Goal: Task Accomplishment & Management: Manage account settings

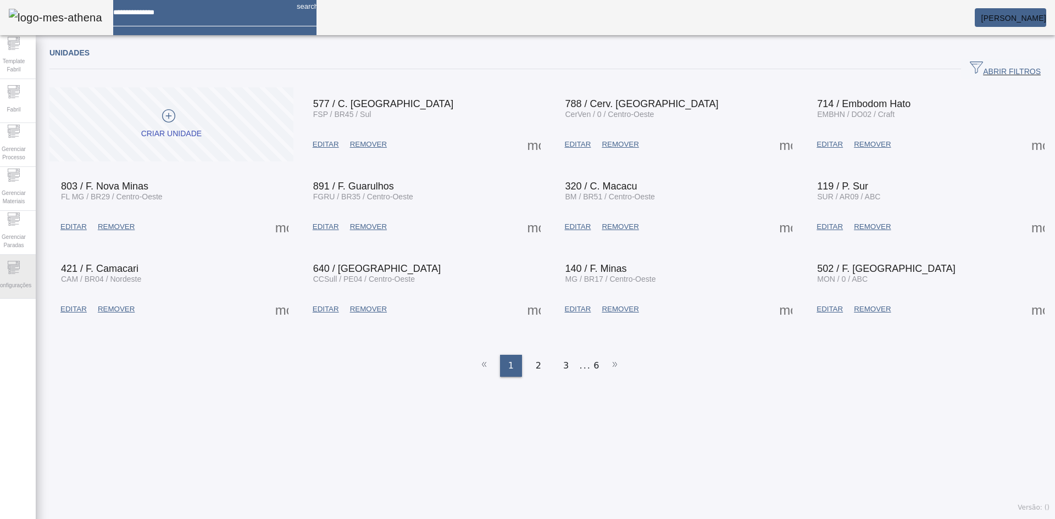
click at [24, 279] on span "Configurações" at bounding box center [14, 285] width 42 height 15
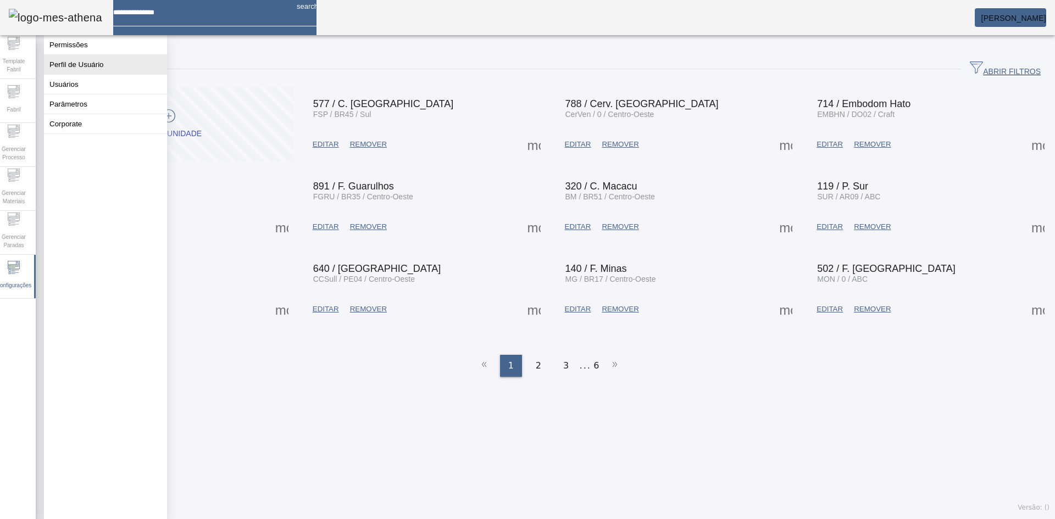
click at [108, 65] on button "Perfil de Usuário" at bounding box center [105, 64] width 123 height 19
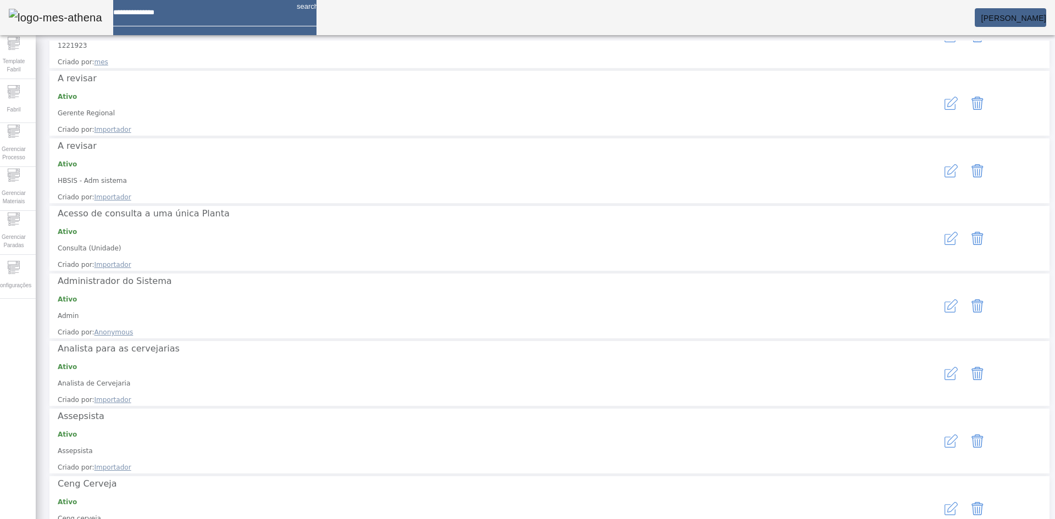
scroll to position [151, 0]
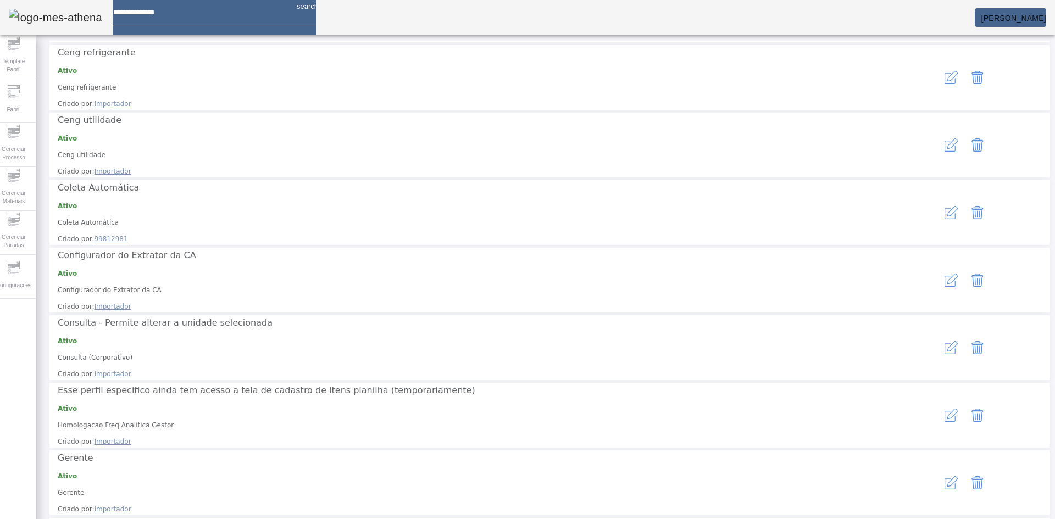
click at [938, 199] on button "button" at bounding box center [951, 212] width 26 height 26
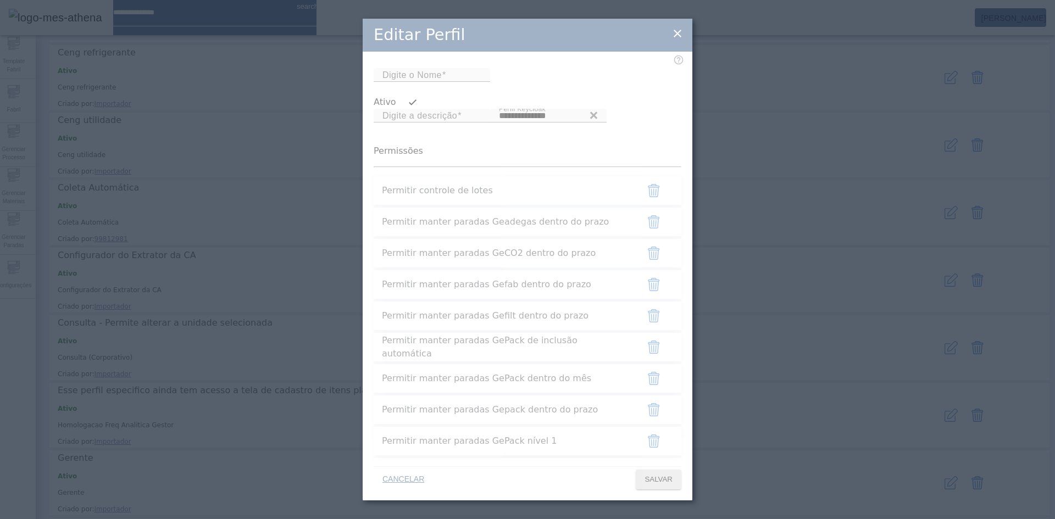
type input "**********"
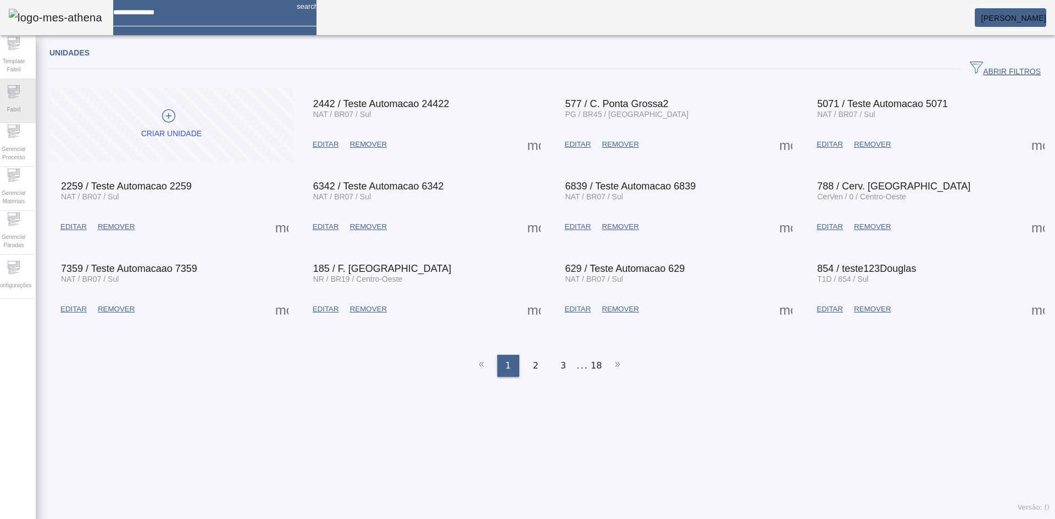
click at [3, 91] on div "Fabril" at bounding box center [14, 101] width 44 height 44
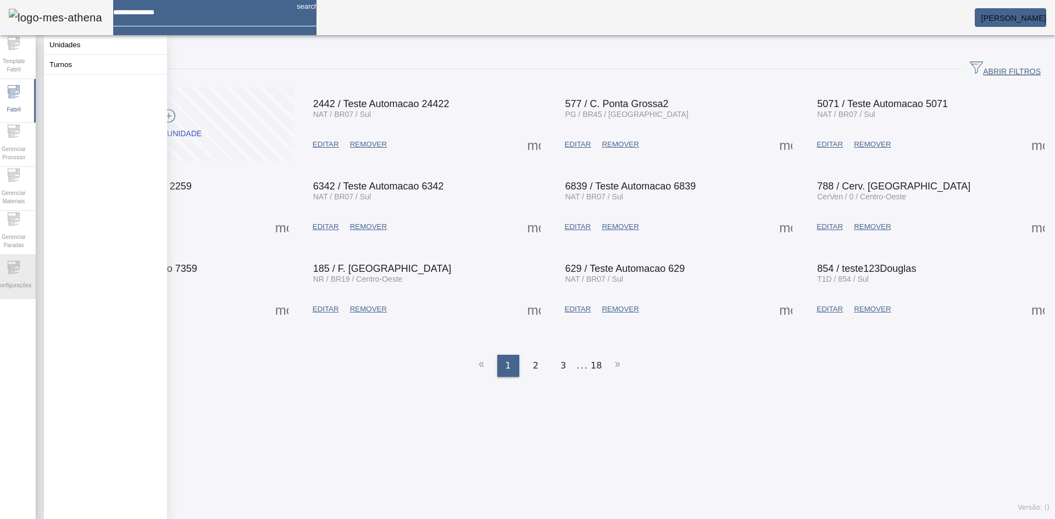
click at [18, 264] on icon at bounding box center [13, 267] width 13 height 13
click at [69, 94] on button "Usuários" at bounding box center [105, 84] width 123 height 19
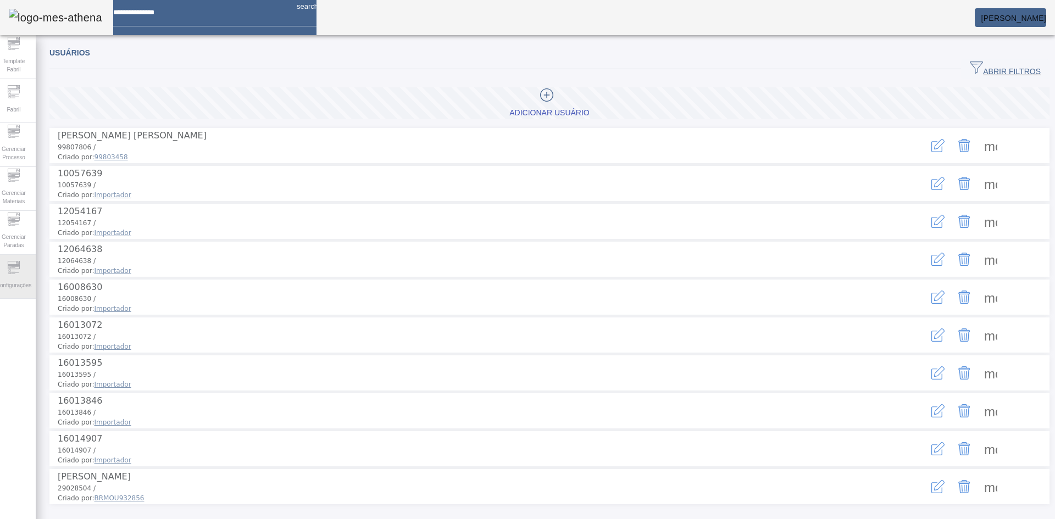
click at [19, 288] on span "Configurações" at bounding box center [14, 285] width 42 height 15
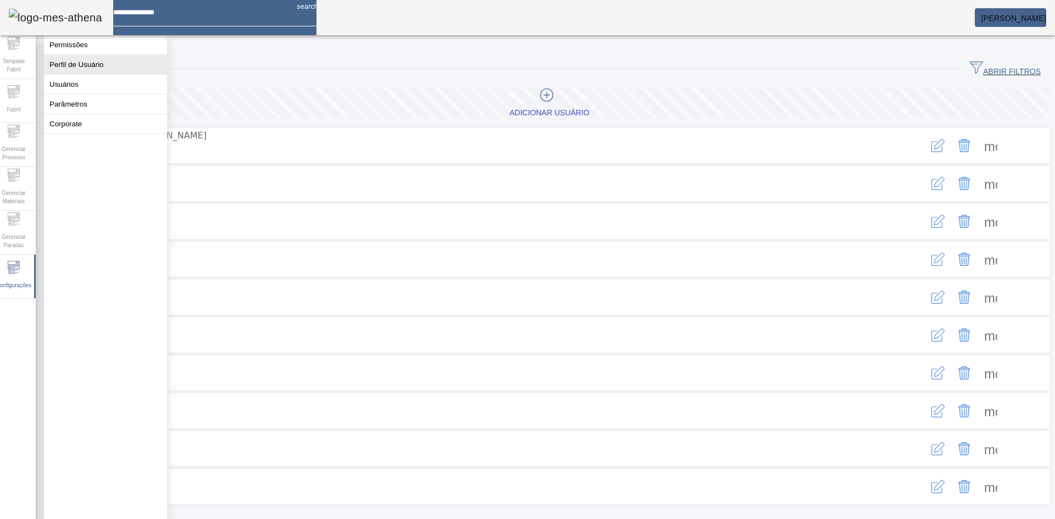
click at [94, 68] on button "Perfil de Usuário" at bounding box center [105, 64] width 123 height 19
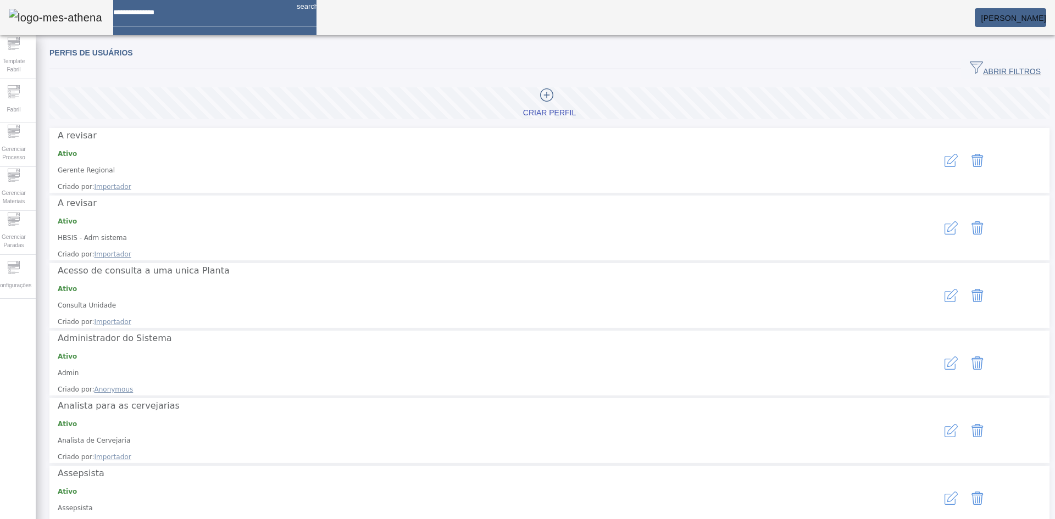
scroll to position [151, 0]
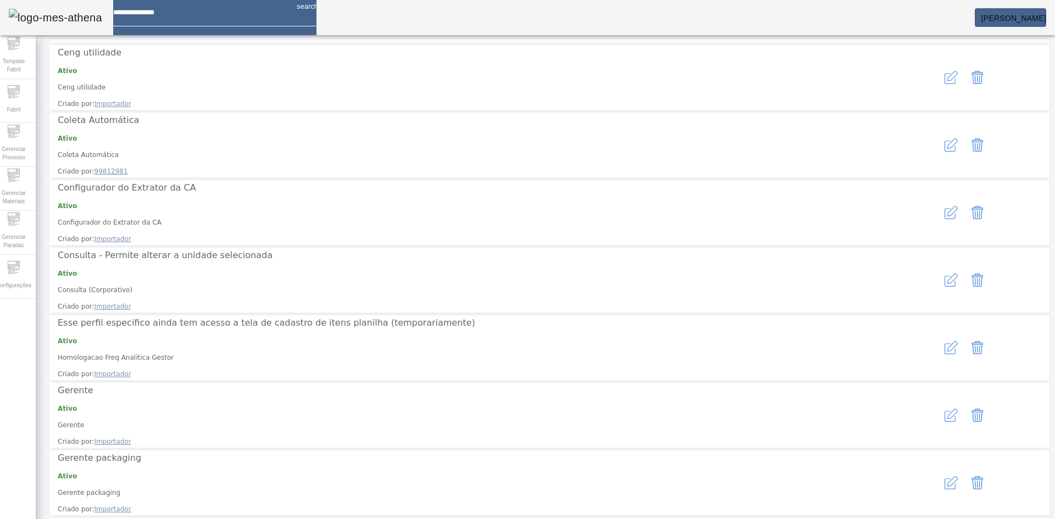
click at [944, 16] on icon "button" at bounding box center [950, 9] width 13 height 13
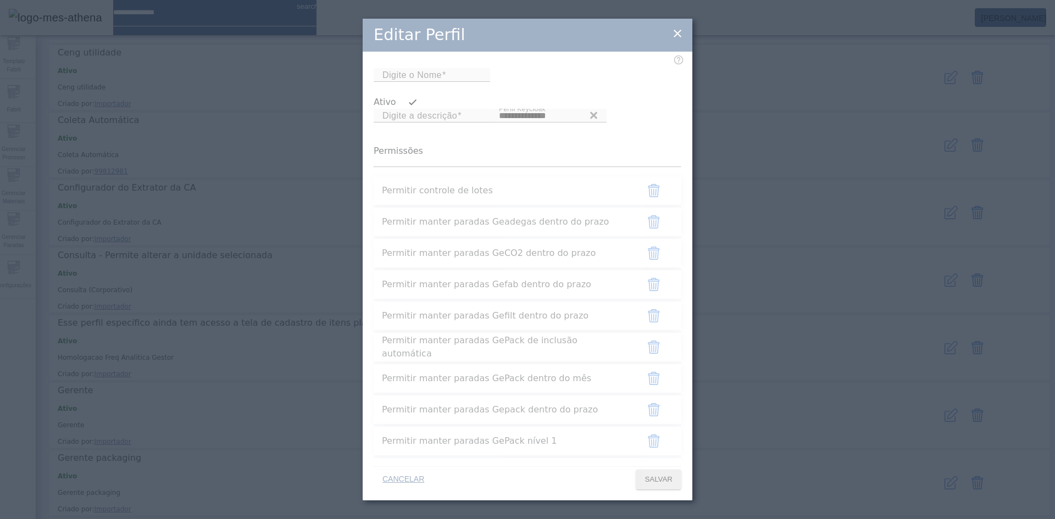
type input "**********"
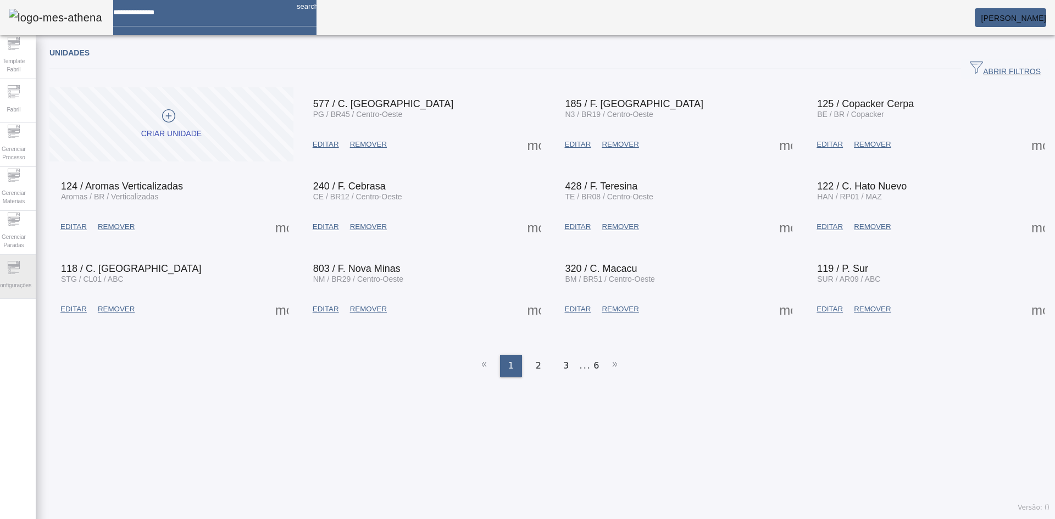
click at [19, 259] on div "Configurações" at bounding box center [14, 277] width 44 height 44
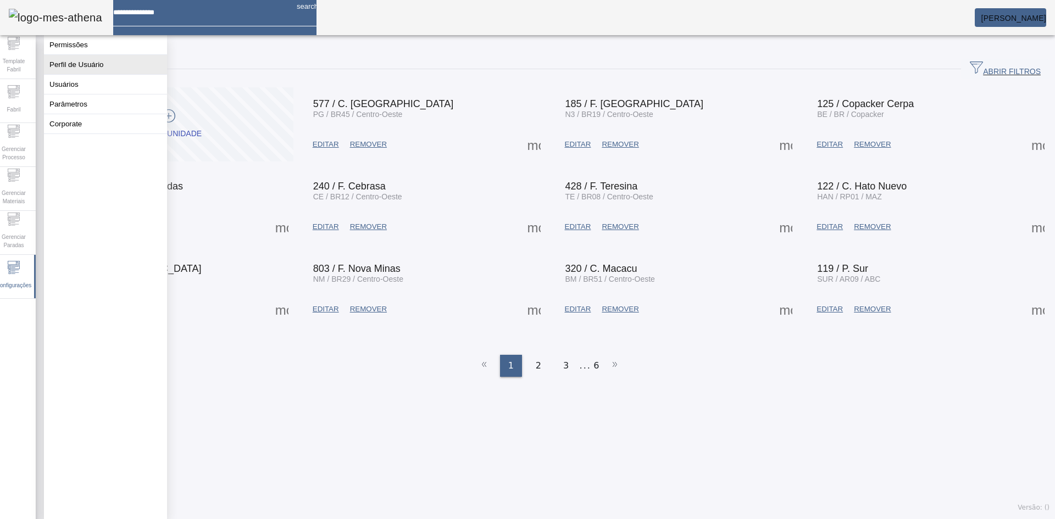
click at [95, 74] on button "Perfil de Usuário" at bounding box center [105, 64] width 123 height 19
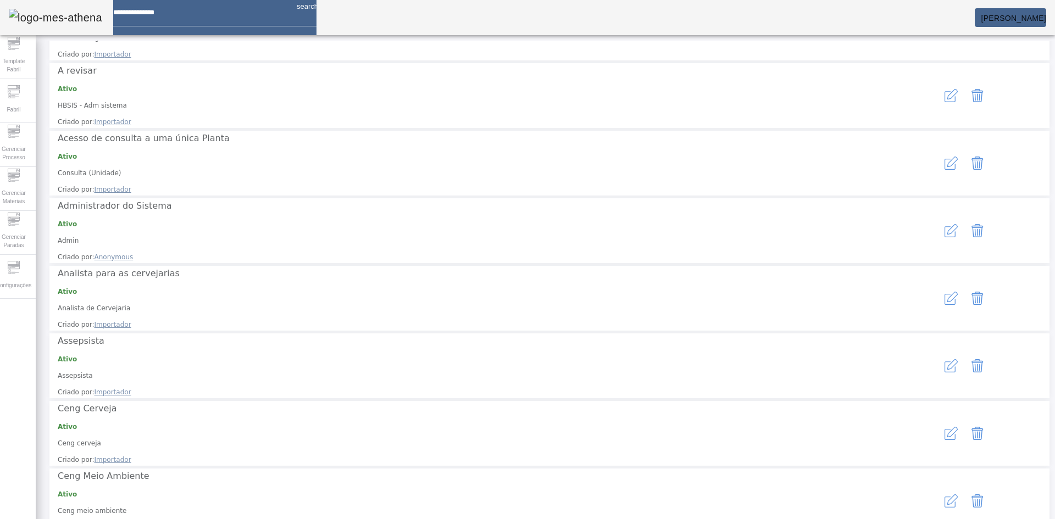
scroll to position [151, 0]
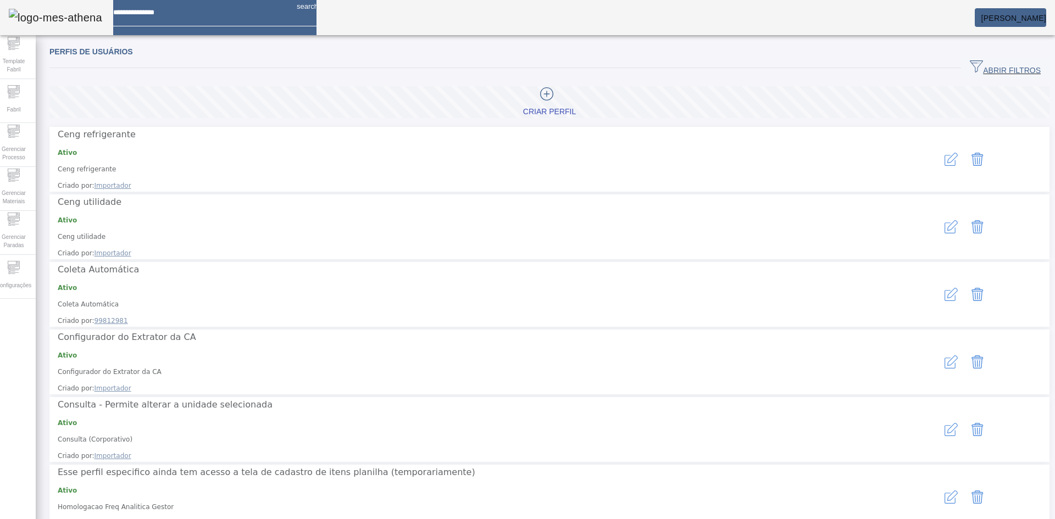
scroll to position [0, 0]
click at [938, 282] on button "button" at bounding box center [951, 295] width 26 height 26
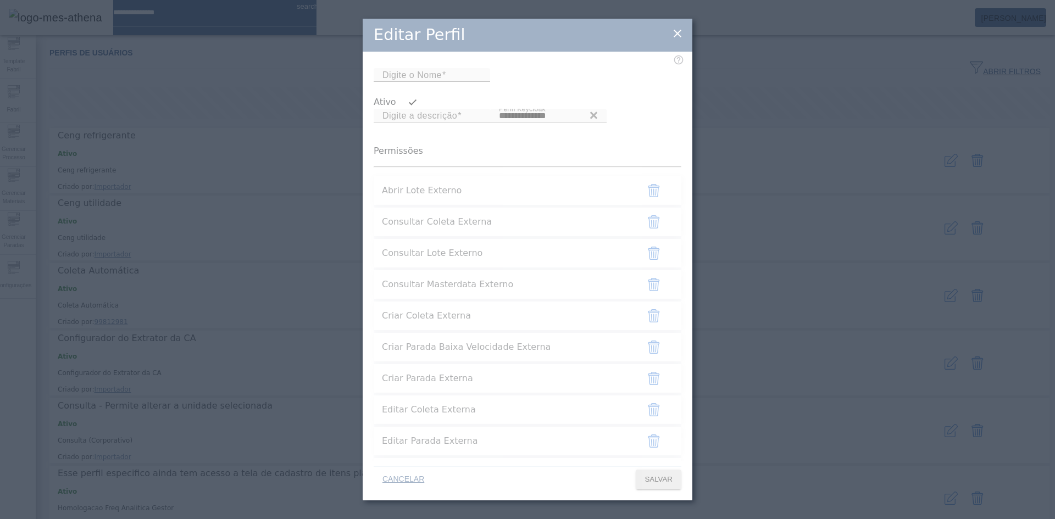
type input "**********"
